Goal: Information Seeking & Learning: Learn about a topic

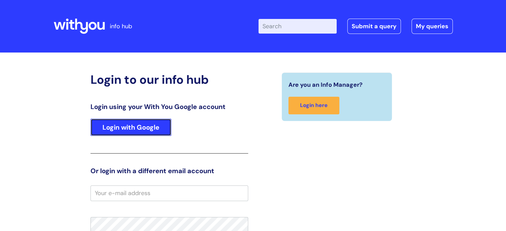
click at [137, 124] on link "Login with Google" at bounding box center [130, 127] width 81 height 17
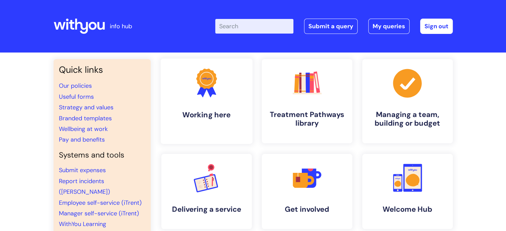
click at [206, 115] on h4 "Working here" at bounding box center [206, 114] width 81 height 9
